Goal: Obtain resource: Download file/media

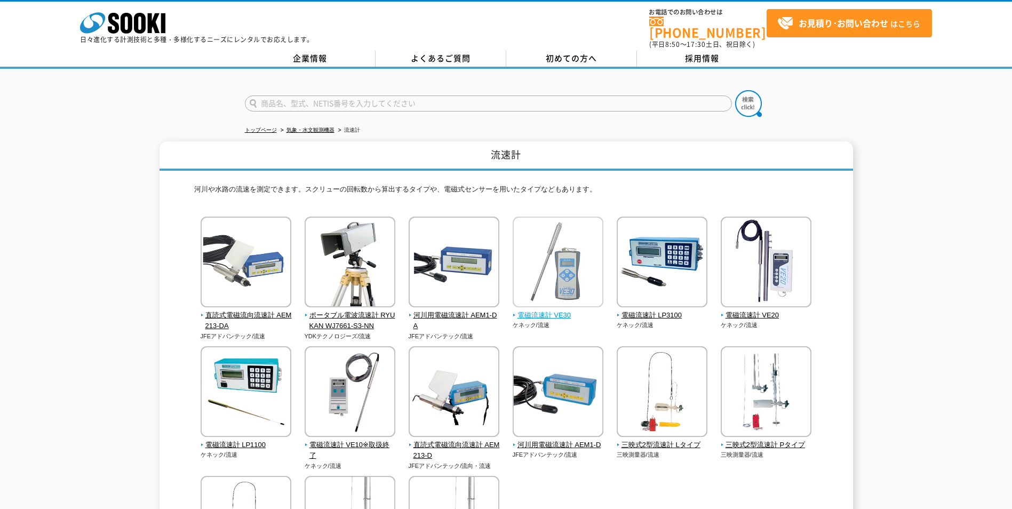
click at [530, 310] on span "電磁流速計 VE30" at bounding box center [558, 315] width 91 height 11
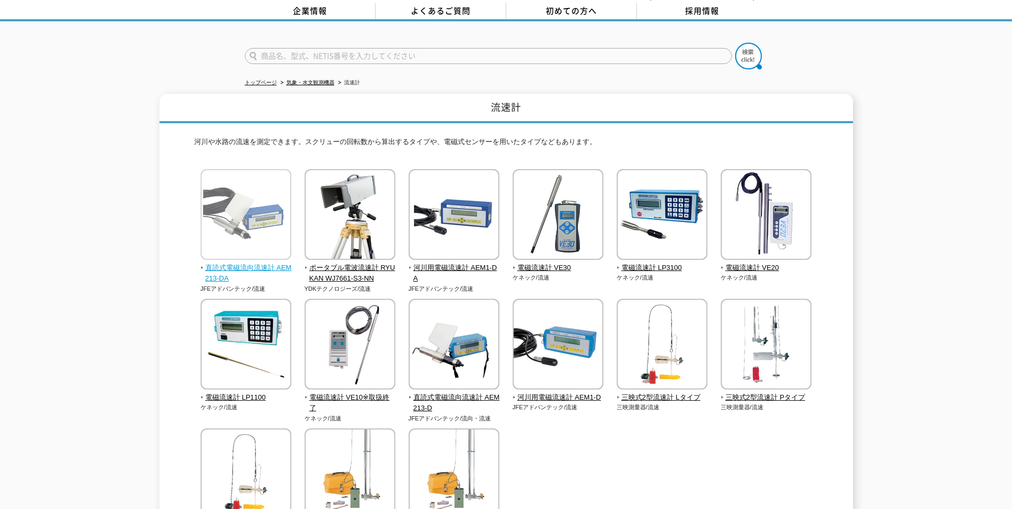
scroll to position [223, 0]
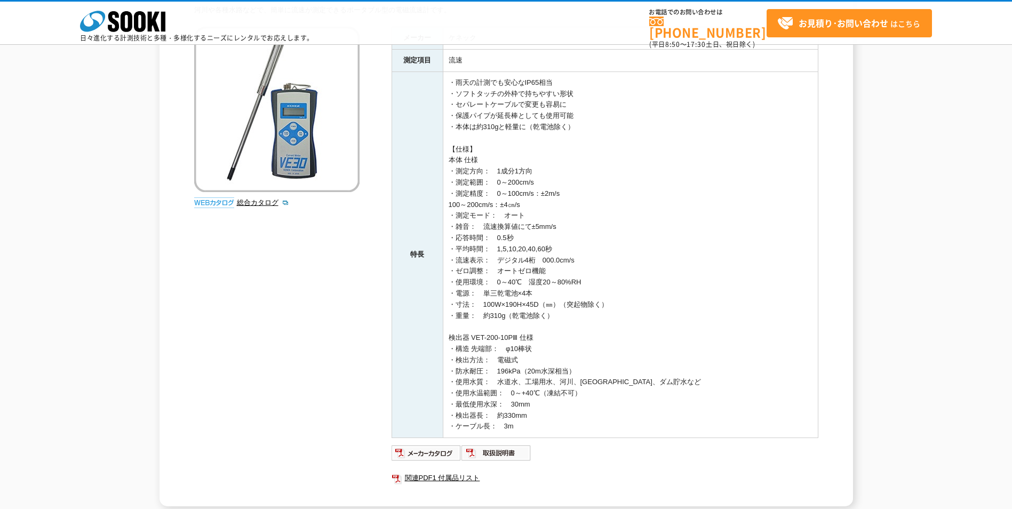
scroll to position [160, 0]
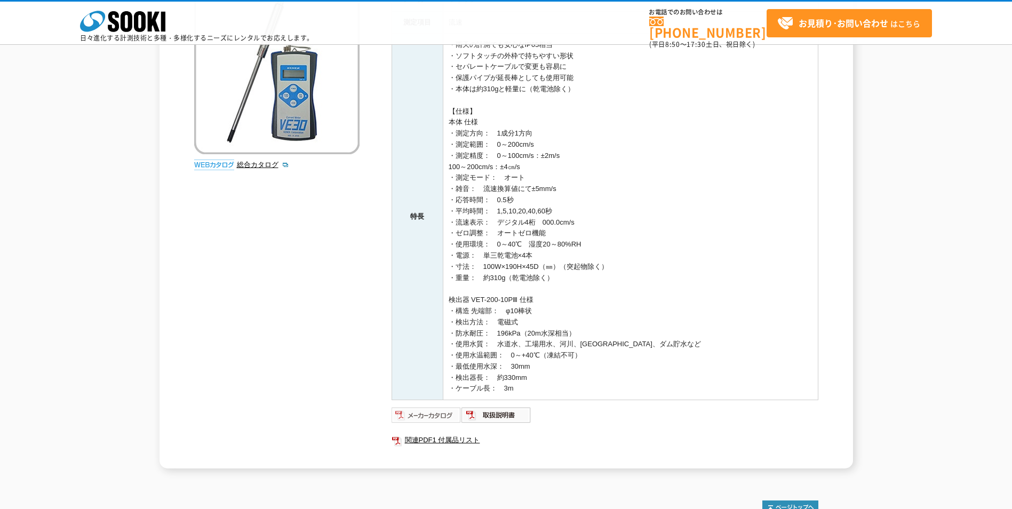
click at [422, 412] on img at bounding box center [427, 415] width 70 height 17
click at [431, 441] on link "関連PDF1 付属品リスト" at bounding box center [605, 440] width 427 height 14
click at [504, 417] on img at bounding box center [497, 415] width 70 height 17
